Goal: Download file/media

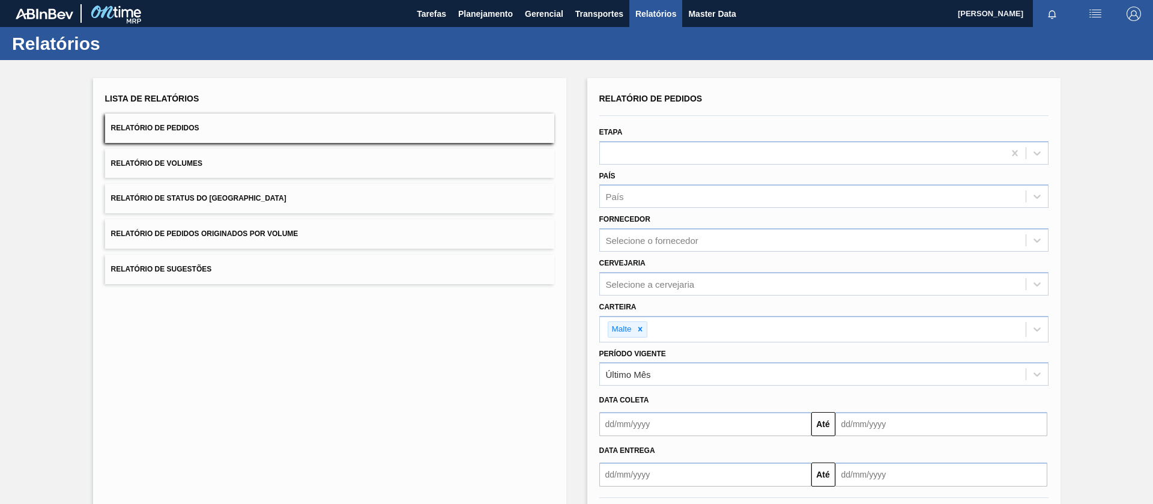
scroll to position [49, 0]
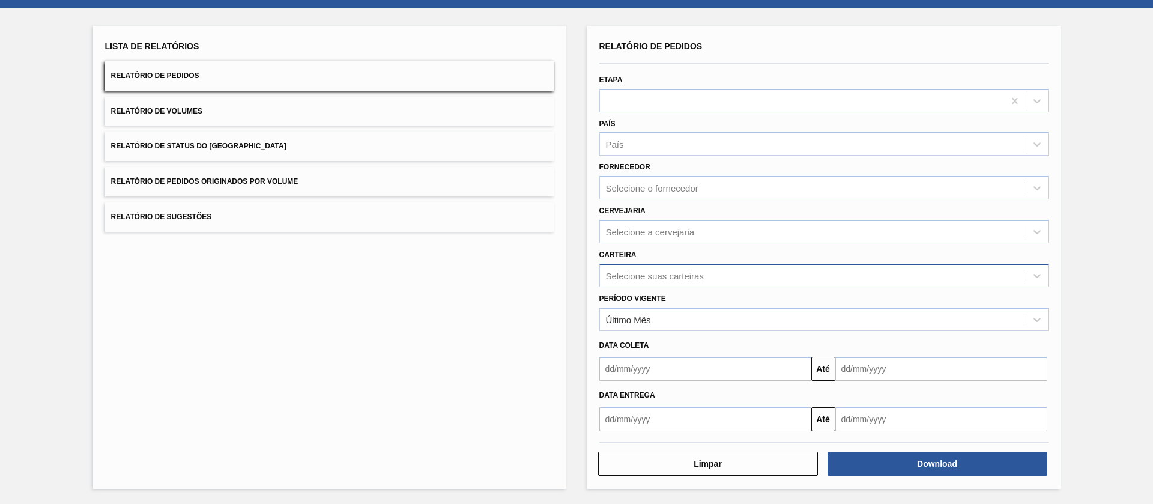
click at [672, 267] on div "Selecione suas carteiras" at bounding box center [813, 275] width 426 height 17
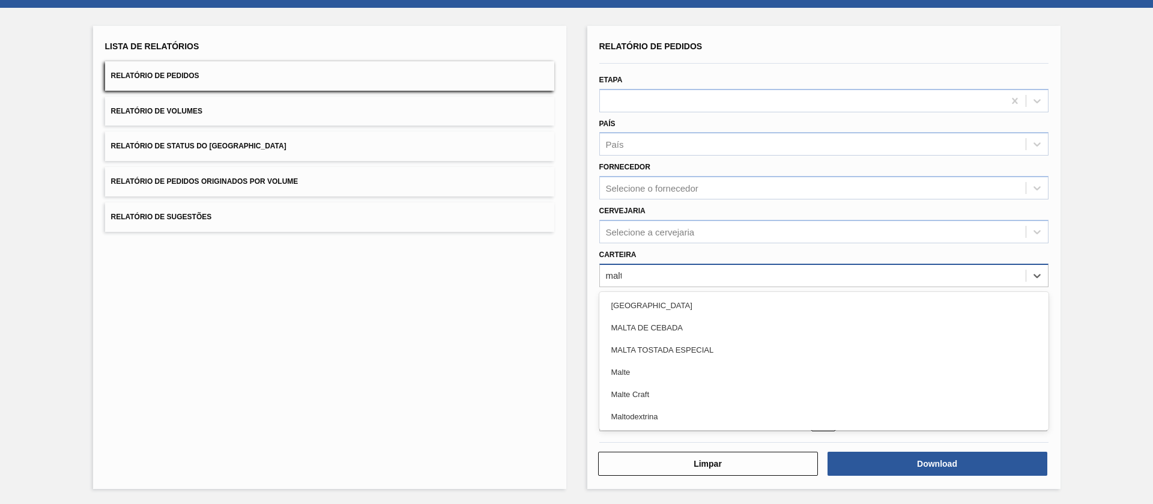
type input "malte"
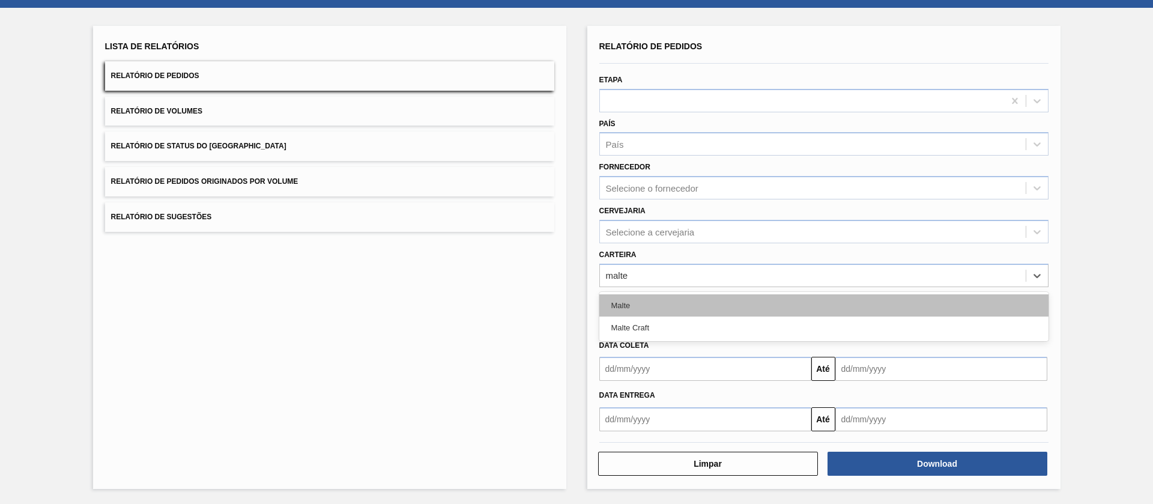
click at [634, 308] on div "Malte" at bounding box center [823, 305] width 449 height 22
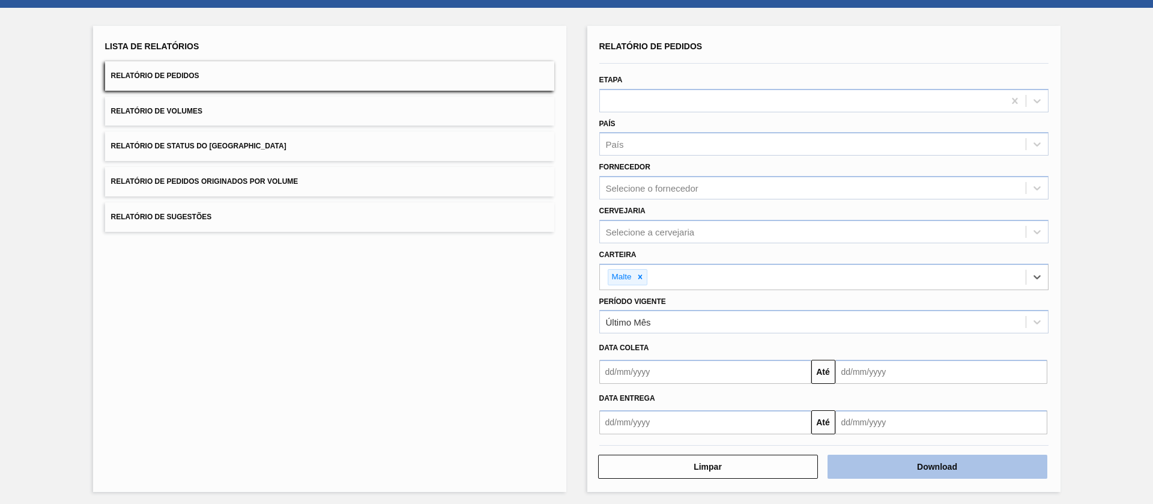
click at [861, 454] on div "Download" at bounding box center [938, 467] width 229 height 26
click at [886, 472] on button "Download" at bounding box center [938, 467] width 220 height 24
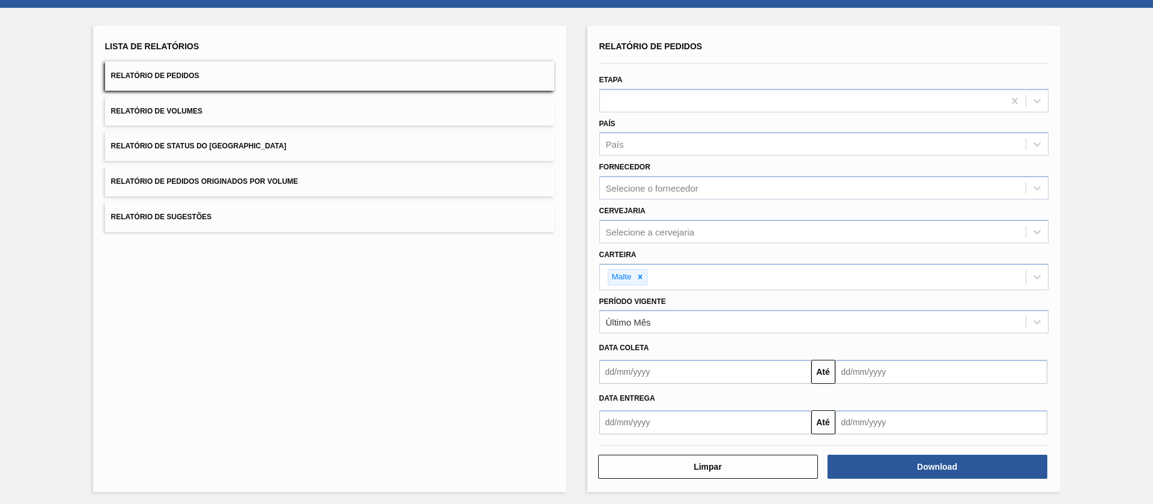
scroll to position [0, 0]
